Goal: Information Seeking & Learning: Learn about a topic

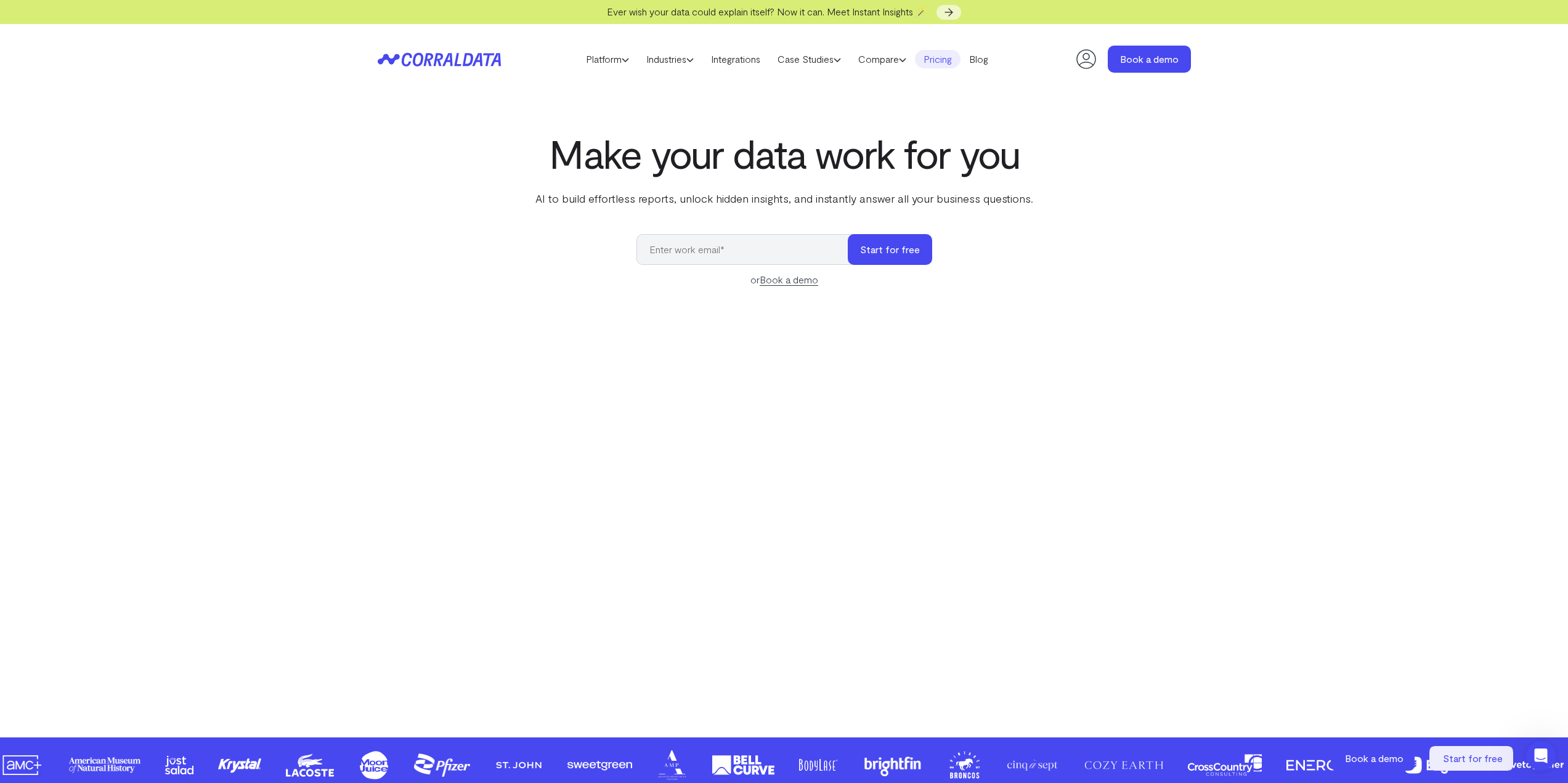
click at [940, 58] on link "Pricing" at bounding box center [938, 59] width 46 height 18
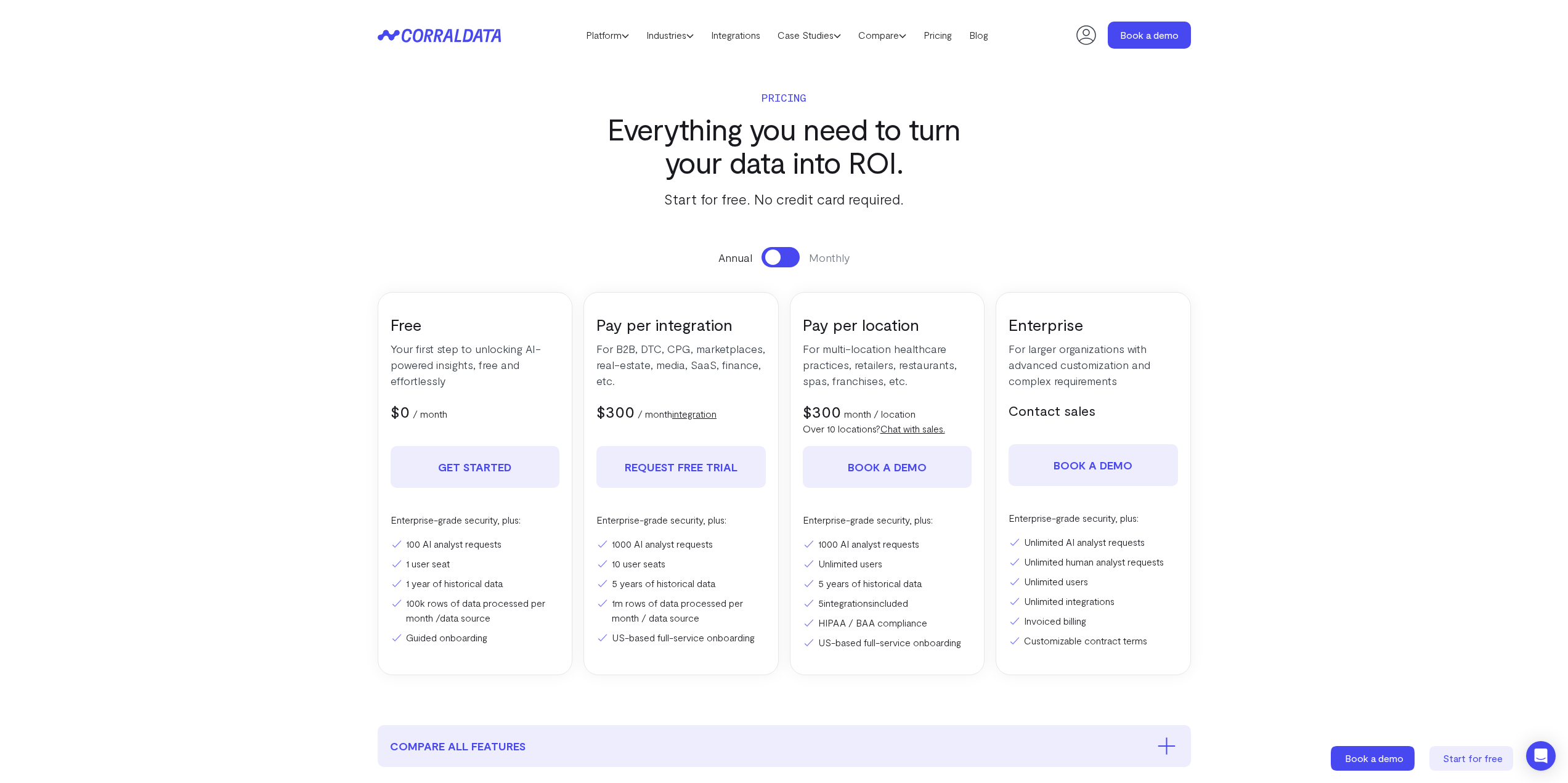
click at [793, 262] on button at bounding box center [781, 257] width 38 height 20
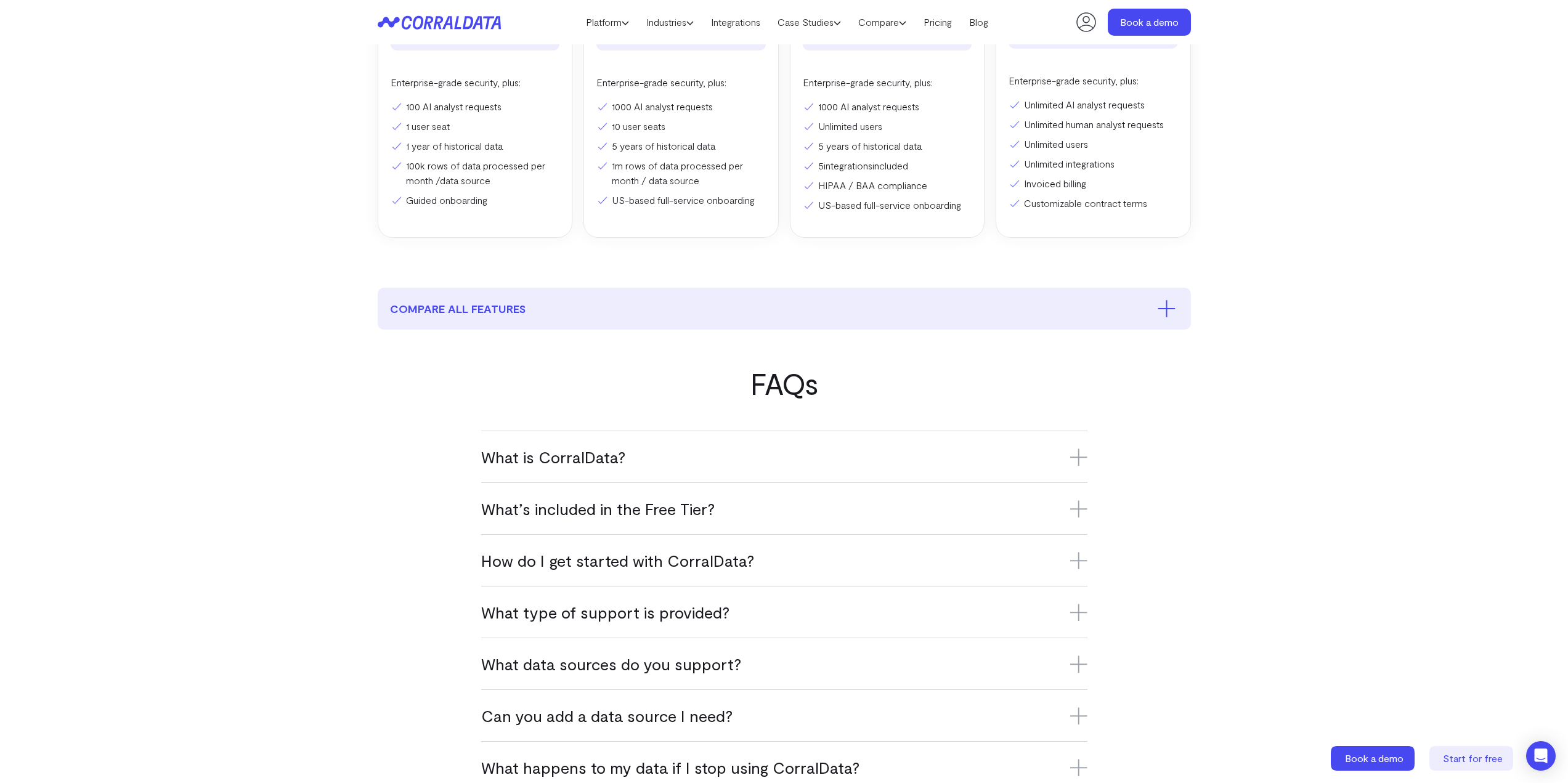
scroll to position [528, 0]
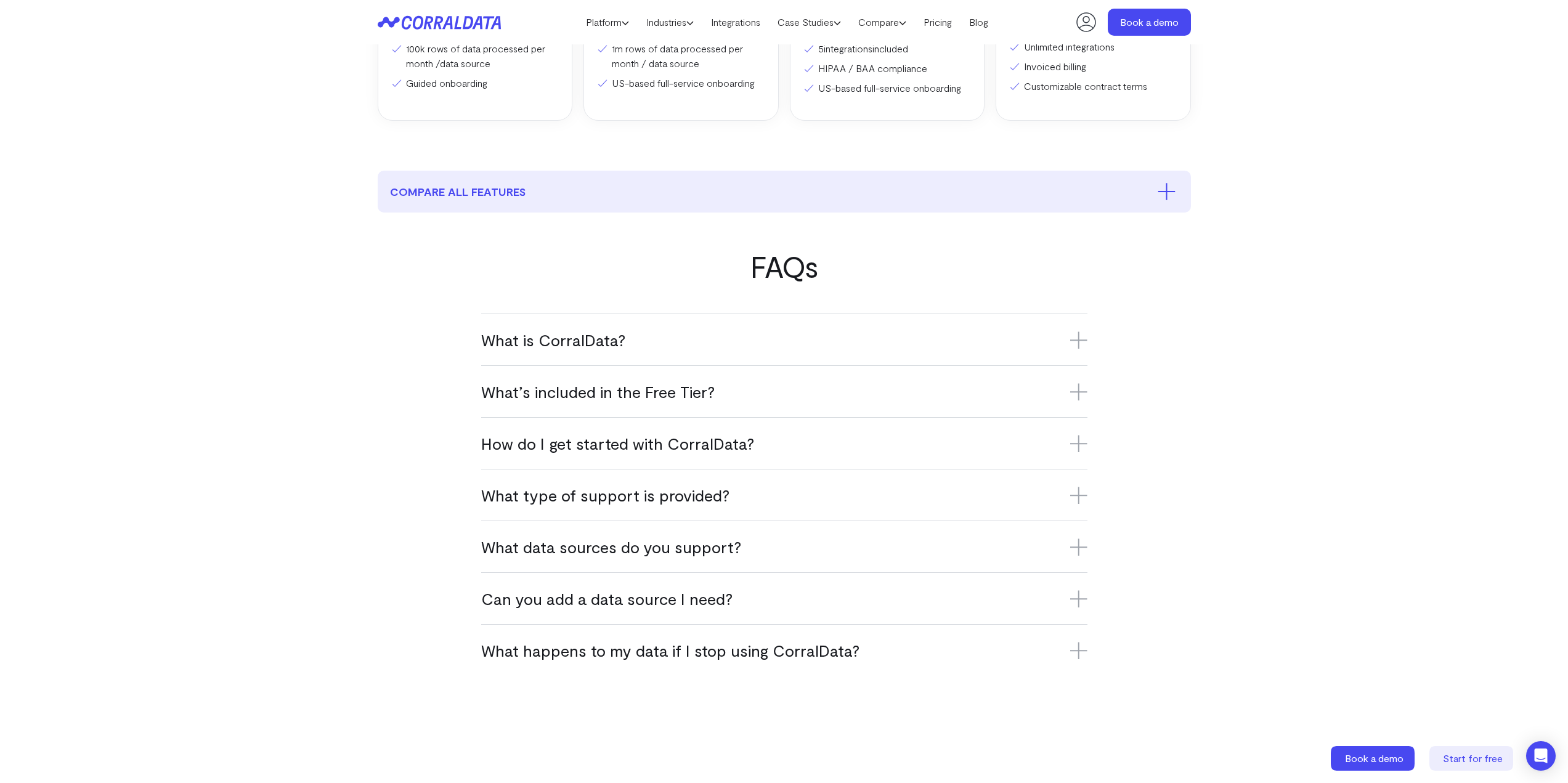
click at [667, 352] on div "What is CorralData? CorralData is an AI-powered data platform that connects ove…" at bounding box center [784, 340] width 606 height 52
click at [549, 328] on div "What is CorralData? CorralData is an AI-powered data platform that connects ove…" at bounding box center [784, 340] width 606 height 52
click at [553, 337] on h3 "What is CorralData?" at bounding box center [784, 340] width 606 height 20
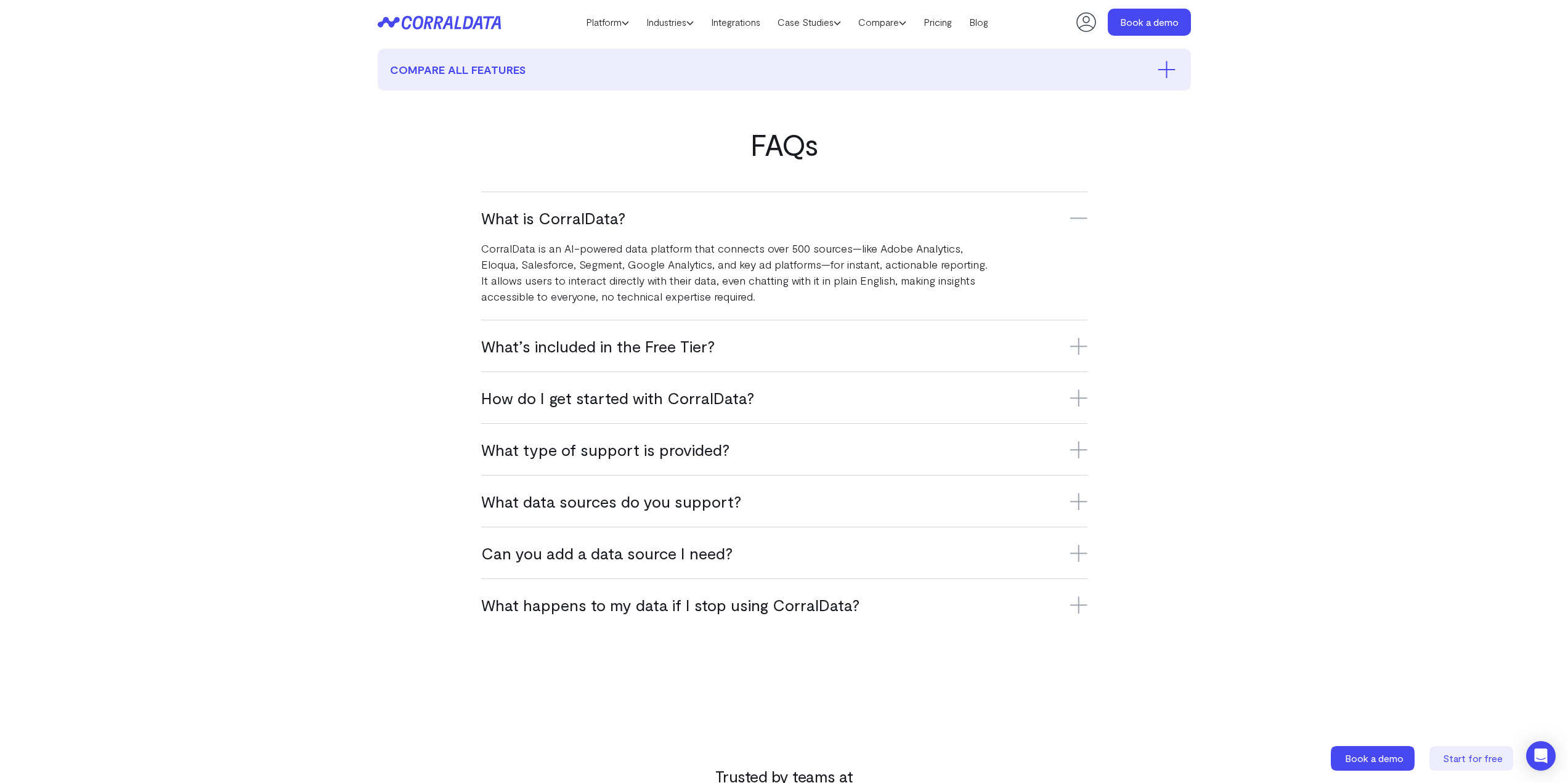
scroll to position [652, 0]
click at [521, 338] on h3 "What’s included in the Free Tier?" at bounding box center [784, 345] width 606 height 20
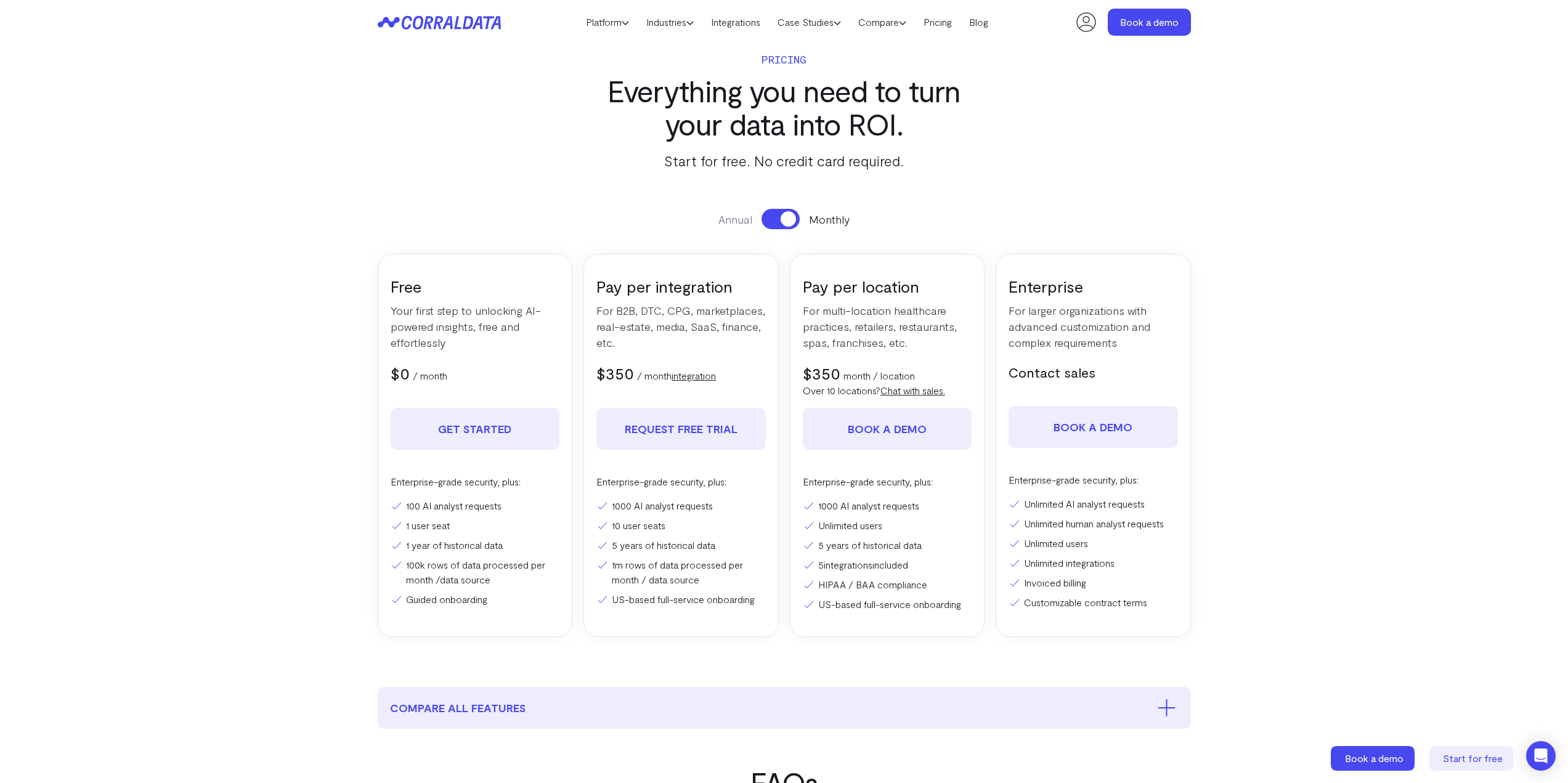
scroll to position [0, 0]
